Goal: Information Seeking & Learning: Check status

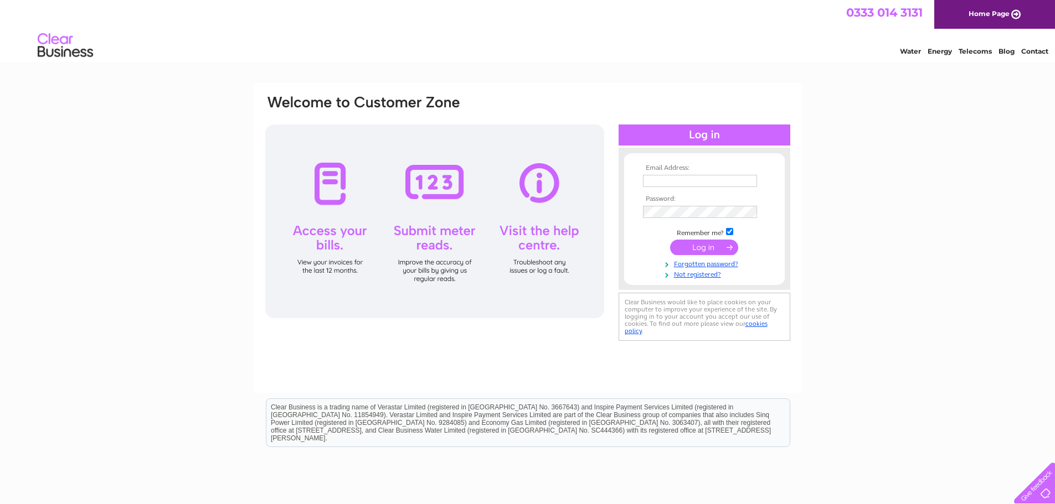
type input "leggeconstruction86@gmail.com"
click at [710, 247] on input "submit" at bounding box center [704, 248] width 68 height 16
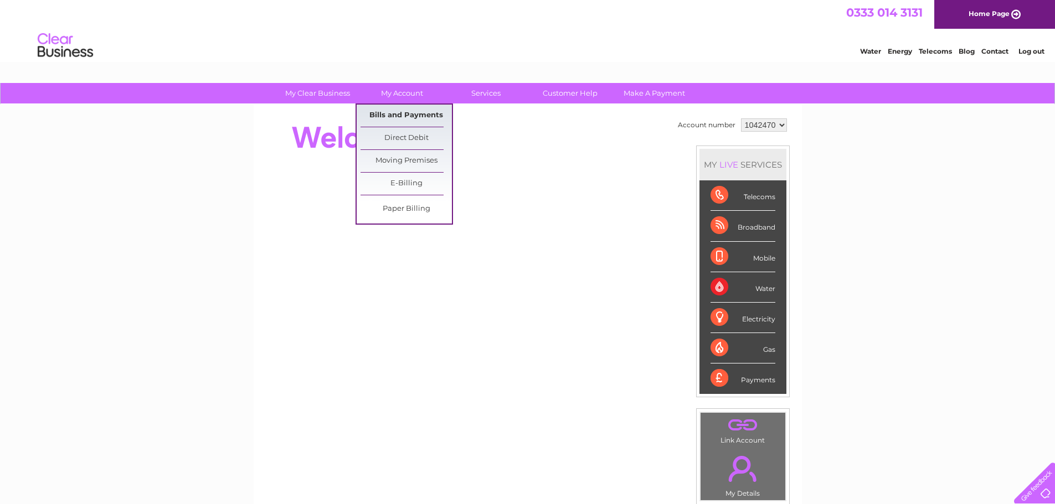
click at [398, 114] on link "Bills and Payments" at bounding box center [406, 116] width 91 height 22
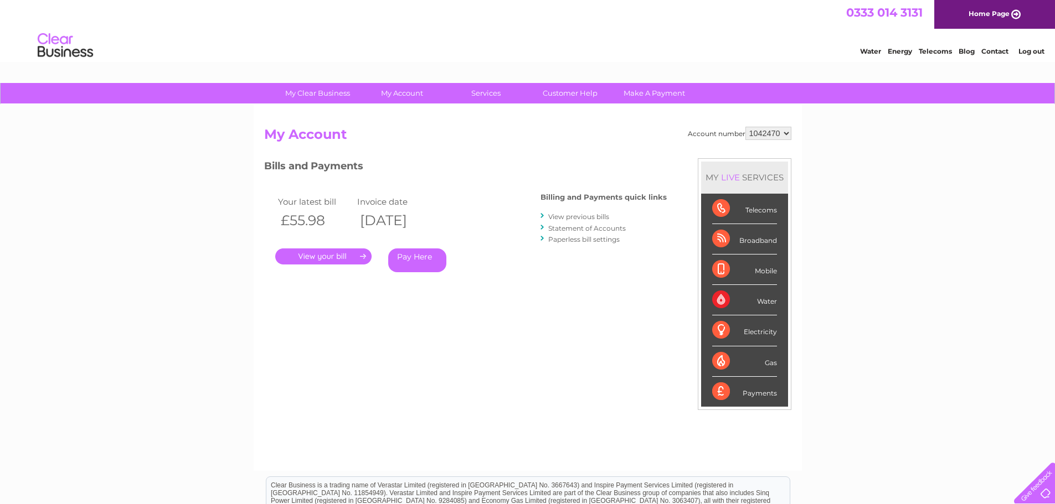
click at [345, 255] on link "." at bounding box center [323, 257] width 96 height 16
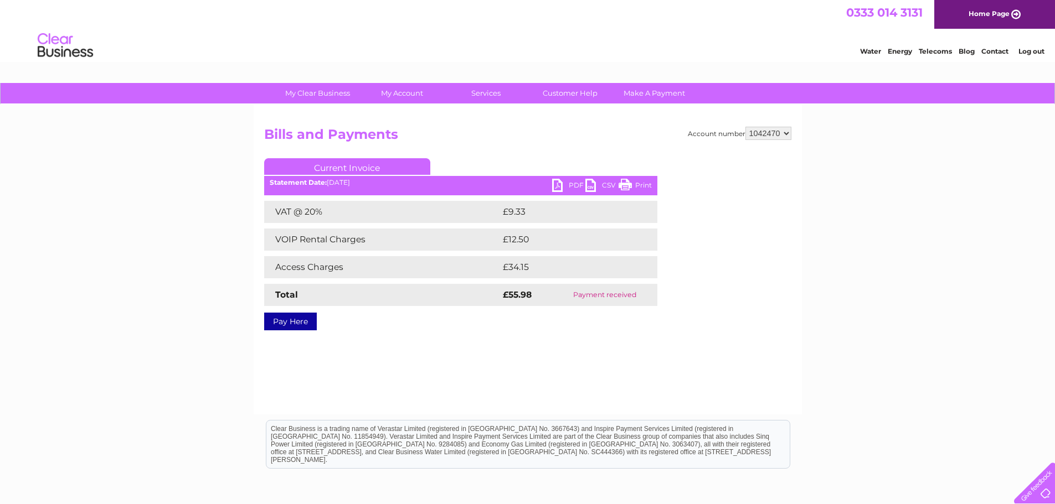
click at [589, 184] on link "CSV" at bounding box center [601, 187] width 33 height 16
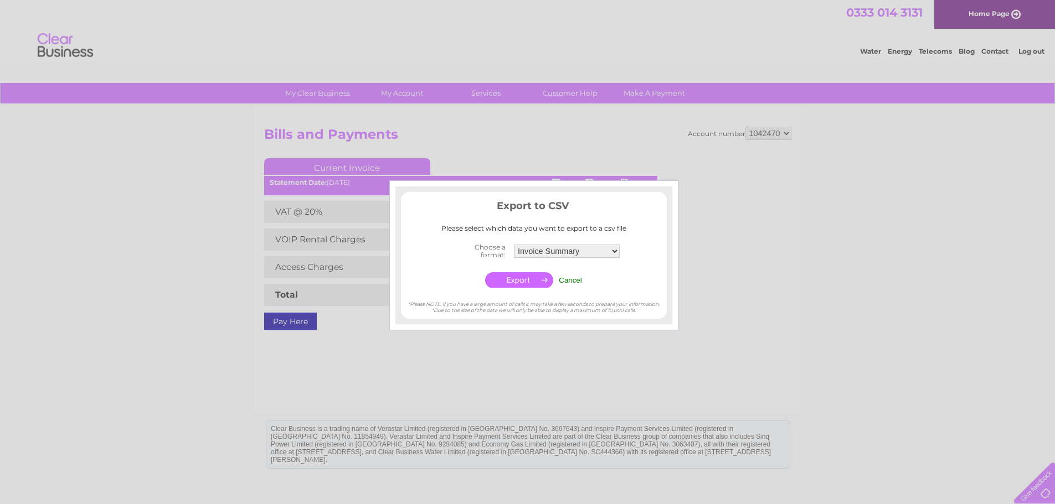
click at [763, 294] on div at bounding box center [527, 252] width 1055 height 504
click at [571, 275] on td "Cancel" at bounding box center [570, 280] width 29 height 21
click at [571, 280] on input "Cancel" at bounding box center [570, 280] width 23 height 8
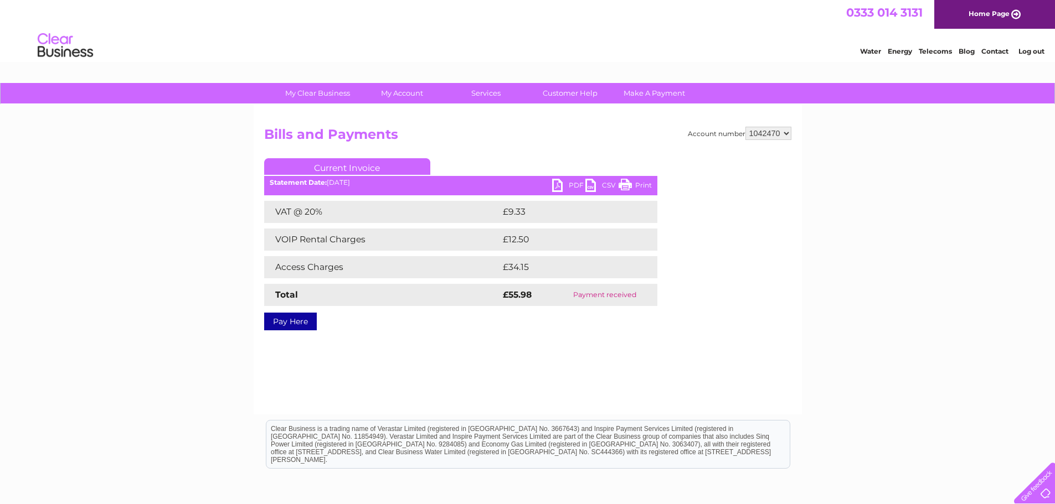
click at [555, 185] on link "PDF" at bounding box center [568, 187] width 33 height 16
click at [558, 184] on link "PDF" at bounding box center [568, 187] width 33 height 16
click at [584, 90] on link "Customer Help" at bounding box center [569, 93] width 91 height 20
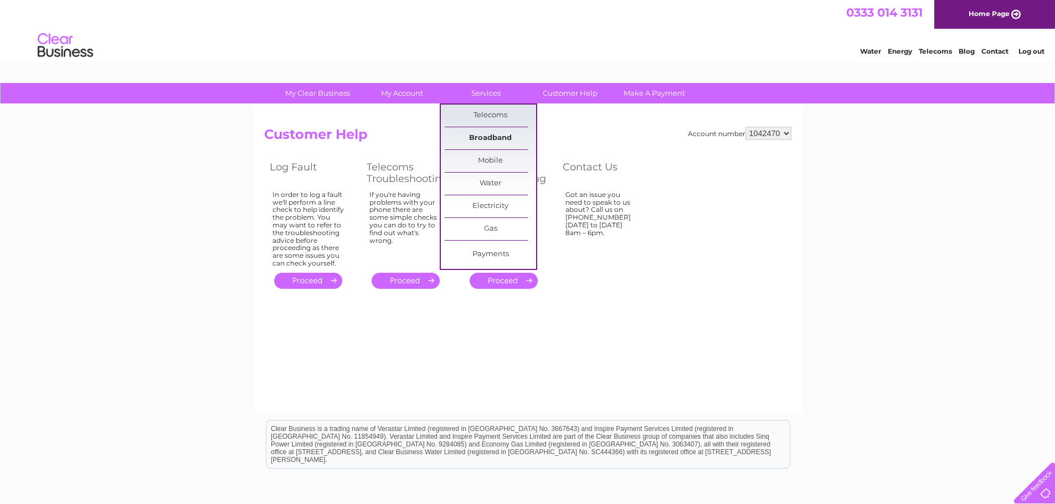
click at [491, 136] on link "Broadband" at bounding box center [490, 138] width 91 height 22
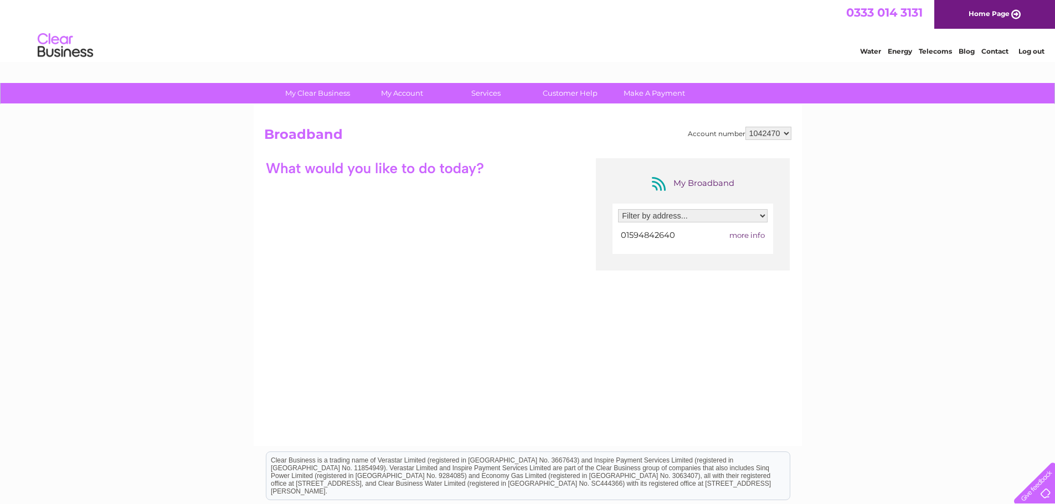
click at [438, 222] on div "My Broadband Filter by address... Naas Court Farm, Naas Lane, Lydney, Glouceste…" at bounding box center [527, 266] width 527 height 216
click at [762, 215] on select "Filter by address... Naas Court Farm, Naas Lane, Lydney, Gloucestershire, GL15 …" at bounding box center [693, 215] width 150 height 13
select select "1896506"
click at [618, 209] on select "Filter by address... Naas Court Farm, Naas Lane, Lydney, Gloucestershire, GL15 …" at bounding box center [693, 215] width 150 height 13
click at [749, 236] on span "more info" at bounding box center [746, 235] width 35 height 9
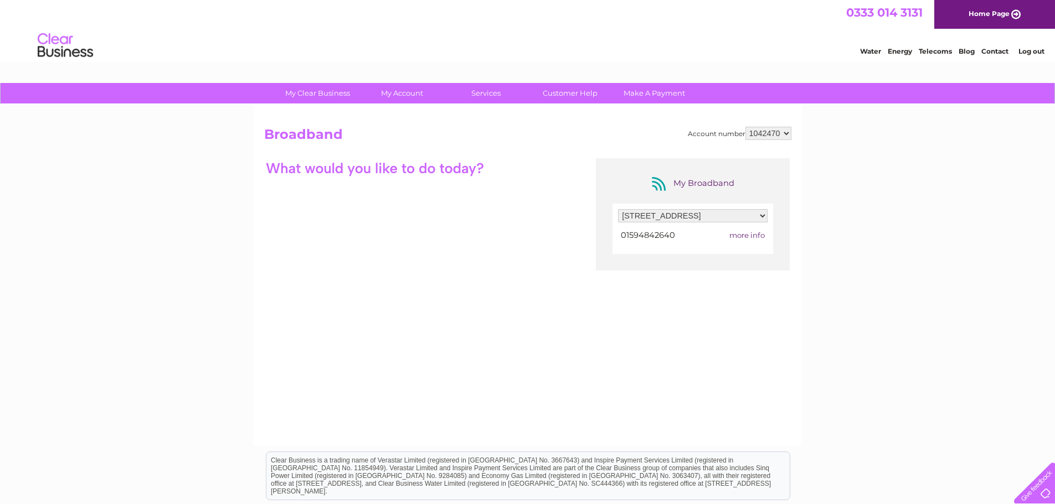
click at [323, 222] on div "My Broadband Filter by address... Naas Court Farm, Naas Lane, Lydney, Glouceste…" at bounding box center [527, 266] width 527 height 216
click at [486, 168] on div at bounding box center [422, 167] width 316 height 19
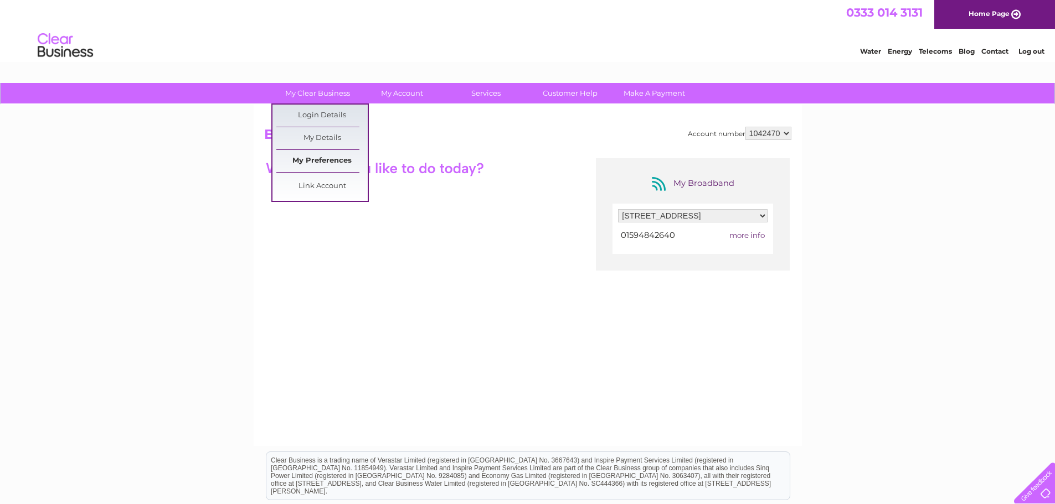
click at [331, 160] on link "My Preferences" at bounding box center [321, 161] width 91 height 22
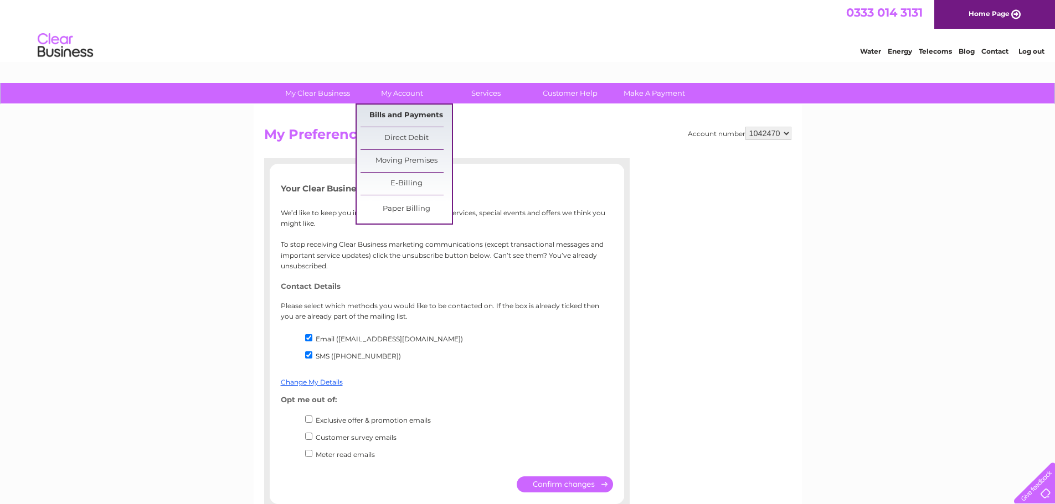
click at [405, 115] on link "Bills and Payments" at bounding box center [406, 116] width 91 height 22
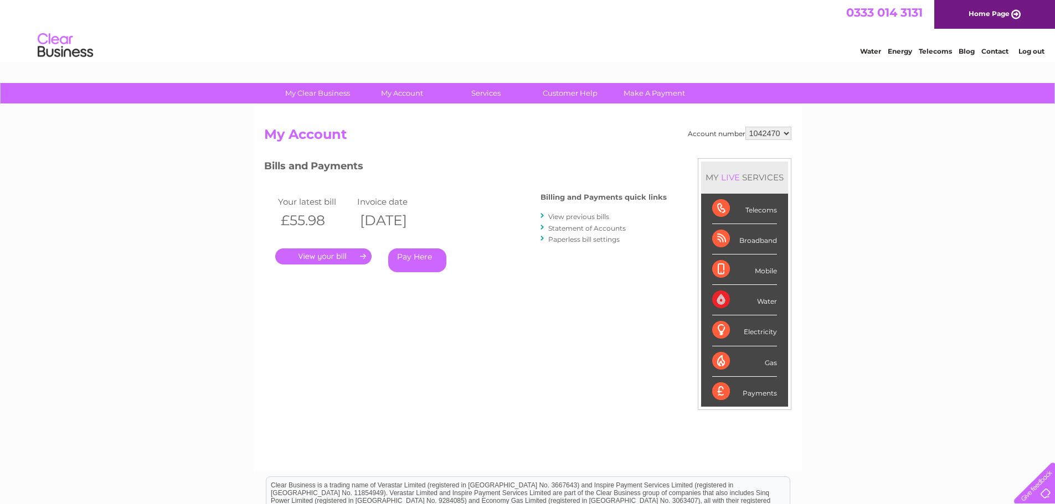
click at [784, 132] on select "1042470" at bounding box center [768, 133] width 46 height 13
click at [785, 132] on select "1042470" at bounding box center [768, 133] width 46 height 13
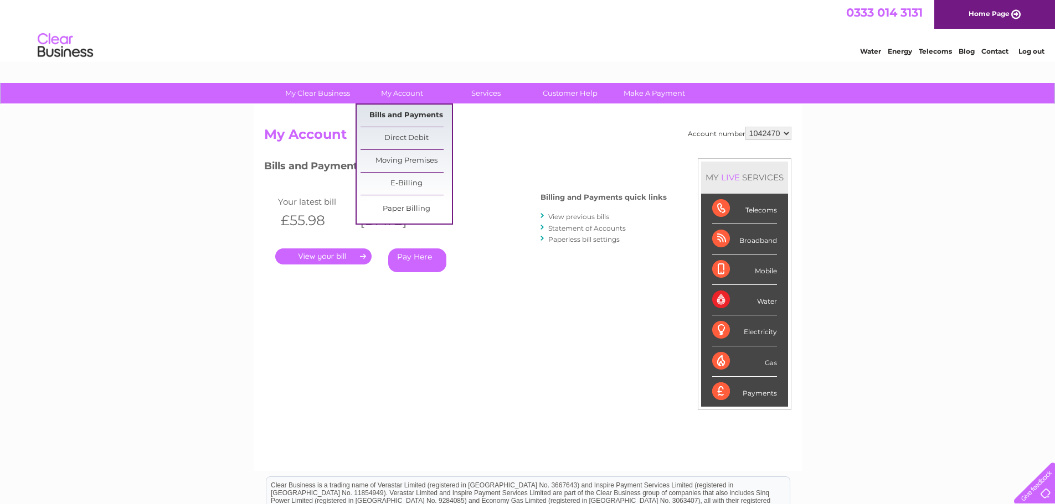
click at [402, 111] on link "Bills and Payments" at bounding box center [406, 116] width 91 height 22
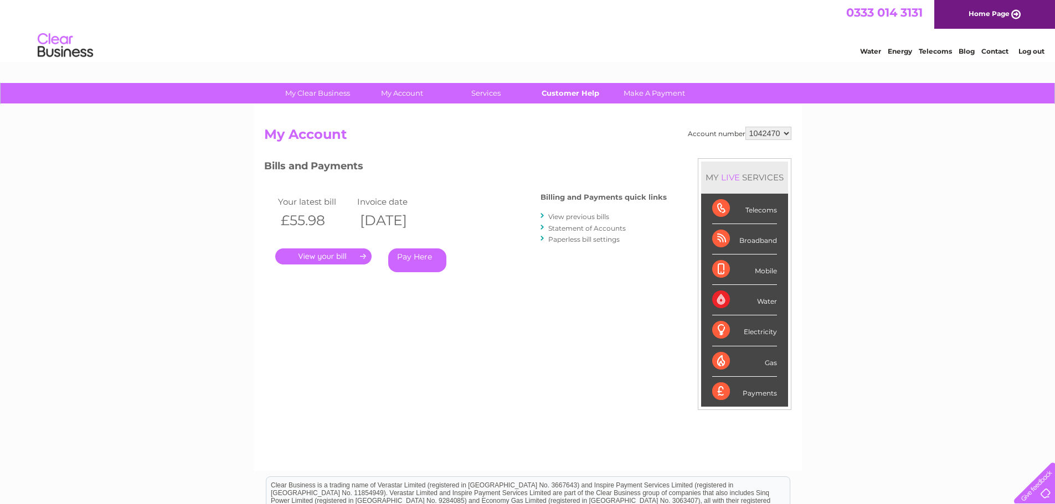
click at [568, 89] on link "Customer Help" at bounding box center [569, 93] width 91 height 20
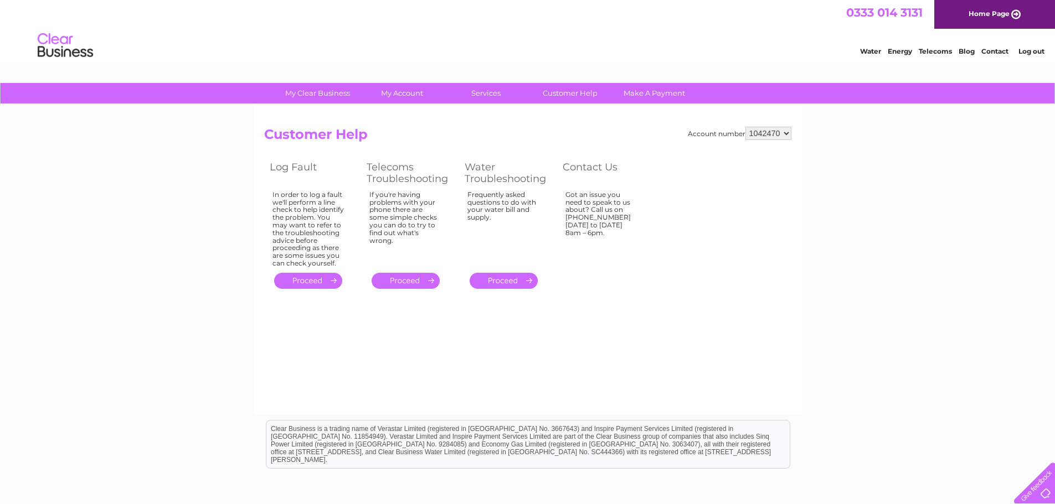
click at [406, 280] on link "." at bounding box center [406, 281] width 68 height 16
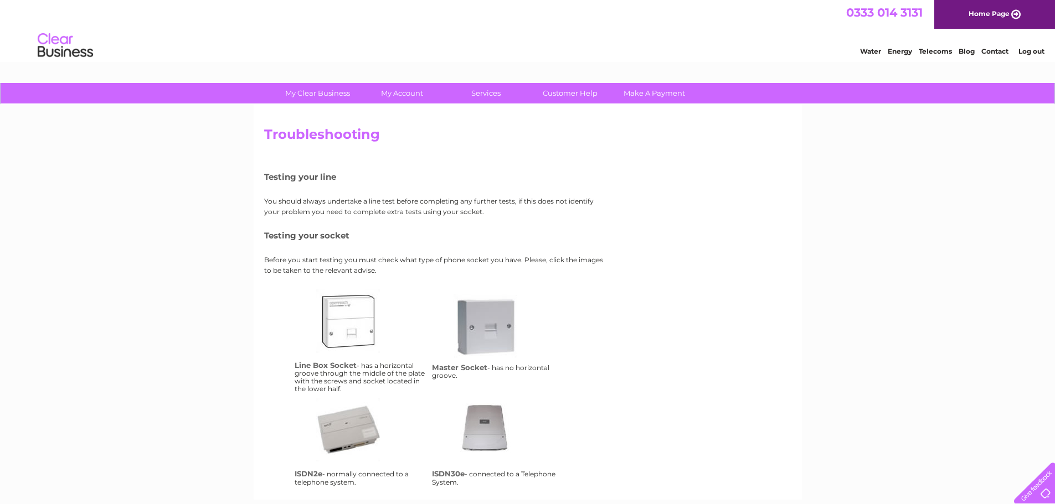
click at [1016, 13] on link "Home Page" at bounding box center [994, 14] width 121 height 29
